Goal: Information Seeking & Learning: Learn about a topic

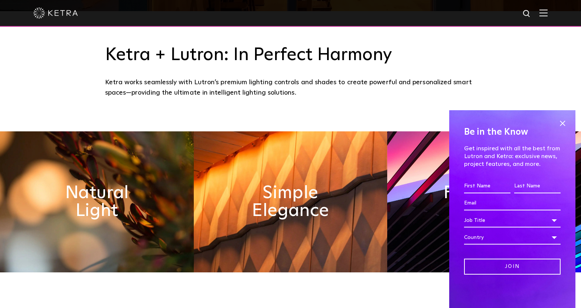
scroll to position [398, 0]
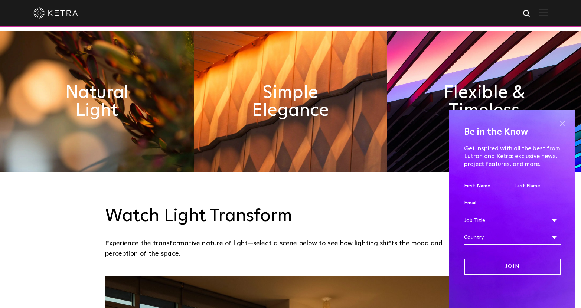
click at [565, 122] on span at bounding box center [562, 123] width 11 height 11
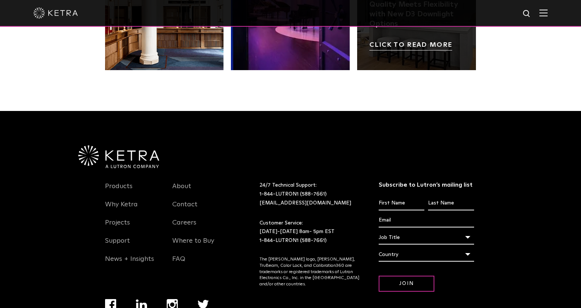
scroll to position [1527, 0]
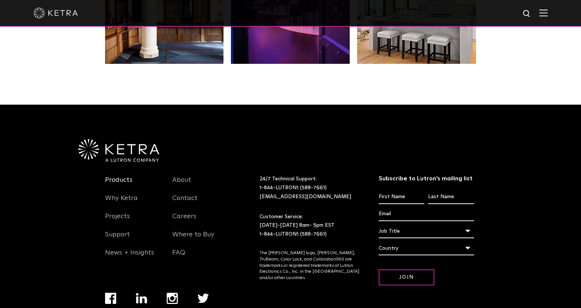
click at [129, 182] on link "Products" at bounding box center [118, 184] width 27 height 17
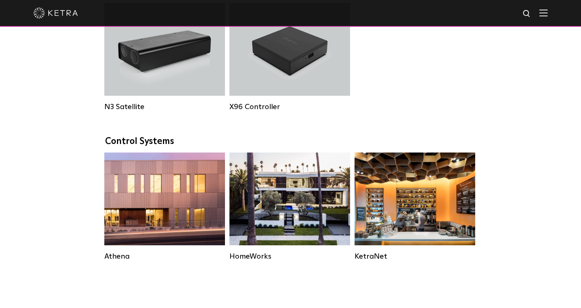
scroll to position [999, 0]
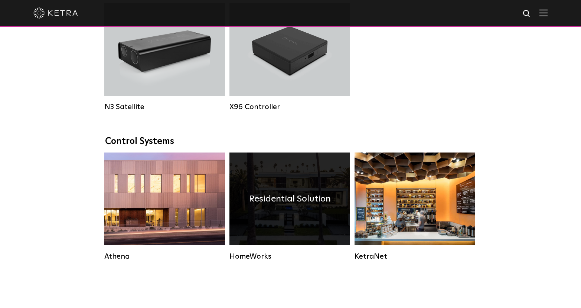
click at [246, 255] on div "HomeWorks" at bounding box center [290, 256] width 121 height 9
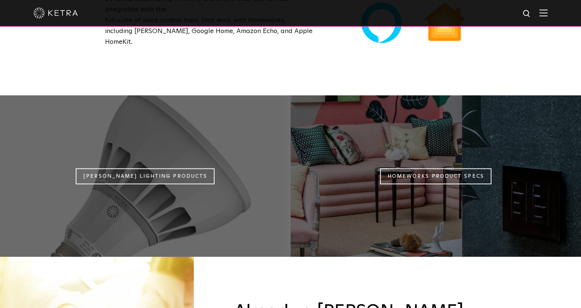
scroll to position [606, 0]
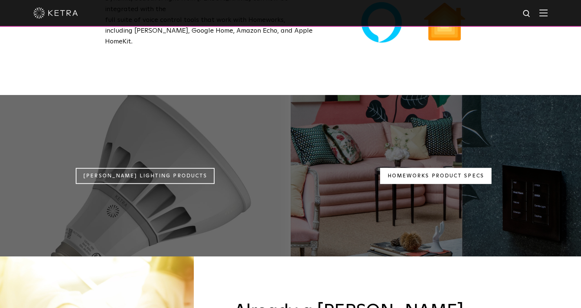
click at [446, 168] on link "Homeworks Product Specs" at bounding box center [435, 176] width 111 height 16
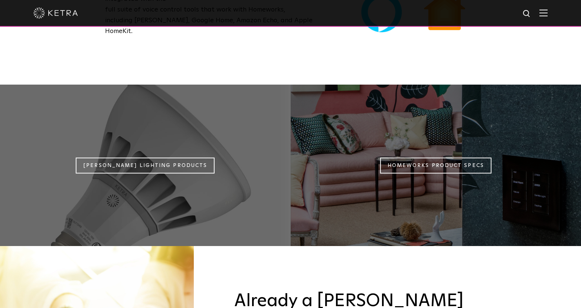
scroll to position [619, 0]
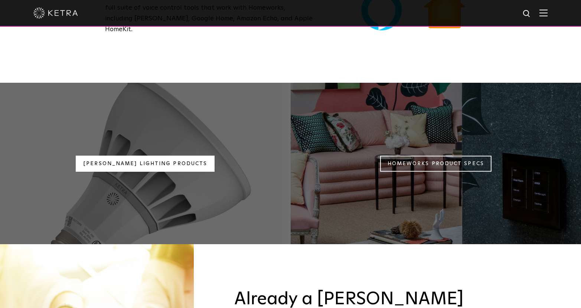
click at [169, 156] on link "Ketra Lighting Products" at bounding box center [145, 164] width 139 height 16
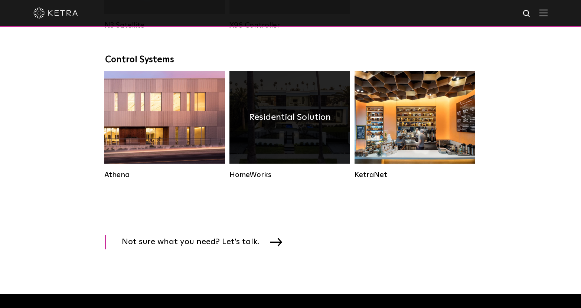
scroll to position [1045, 0]
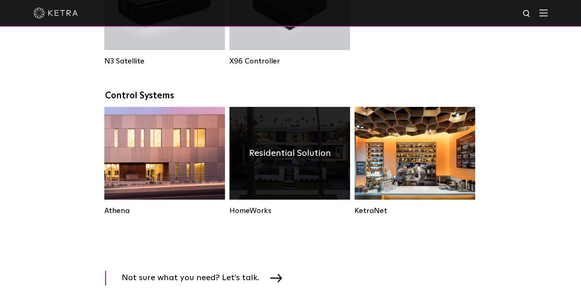
click at [310, 172] on div "Residential Solution" at bounding box center [290, 153] width 121 height 93
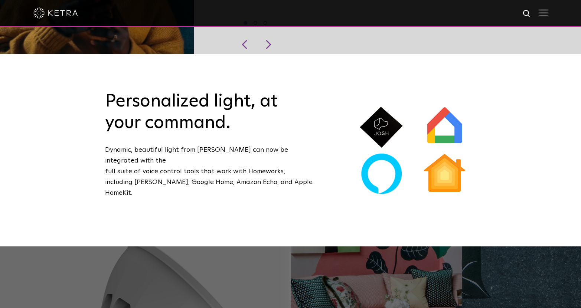
scroll to position [308, 0]
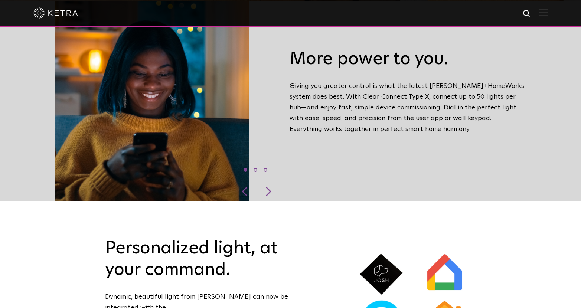
drag, startPoint x: 369, startPoint y: 79, endPoint x: 401, endPoint y: 81, distance: 31.3
click at [401, 81] on div "More power to you. Giving you greater control is what the latest Ketra+HomeWork…" at bounding box center [408, 101] width 248 height 179
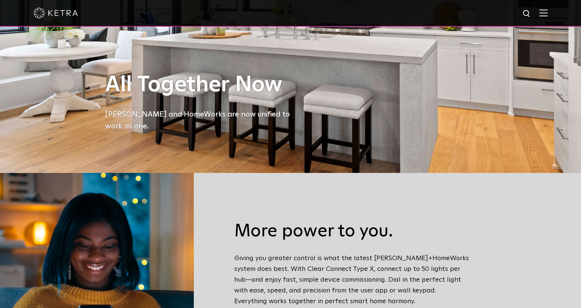
scroll to position [252, 0]
